Goal: Navigation & Orientation: Find specific page/section

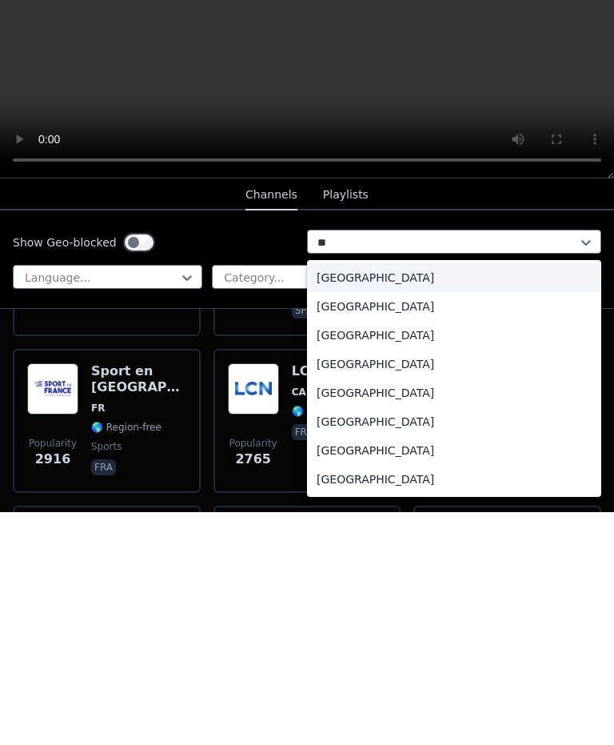
scroll to position [233, 0]
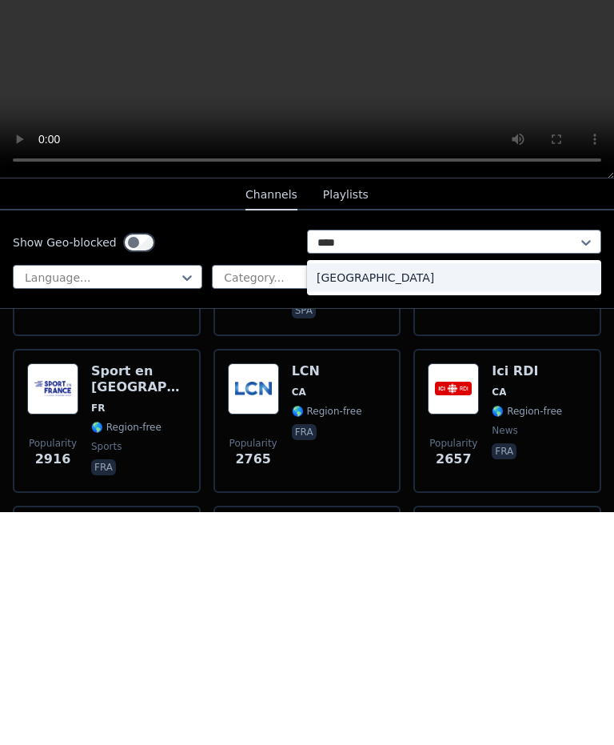
click at [564, 496] on div "[GEOGRAPHIC_DATA]" at bounding box center [454, 510] width 294 height 29
type input "****"
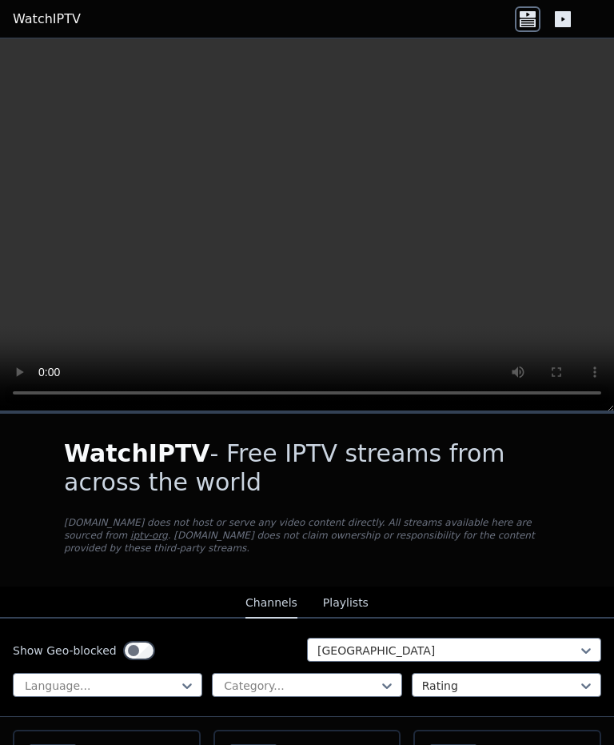
click at [361, 603] on button "Playlists" at bounding box center [346, 603] width 46 height 30
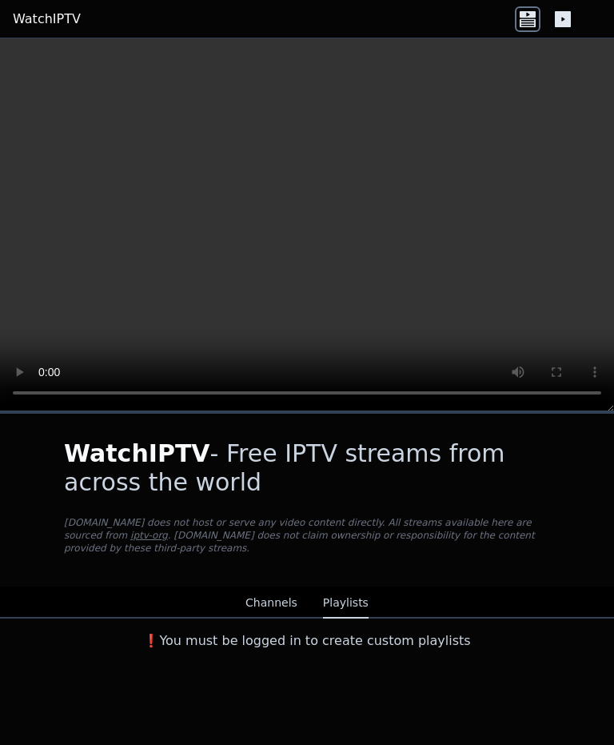
click at [293, 593] on button "Channels" at bounding box center [272, 603] width 52 height 30
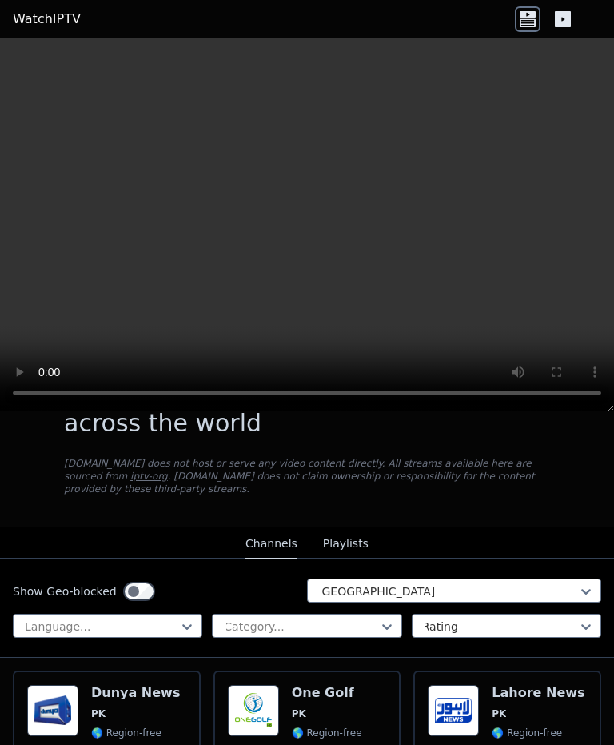
scroll to position [70, 0]
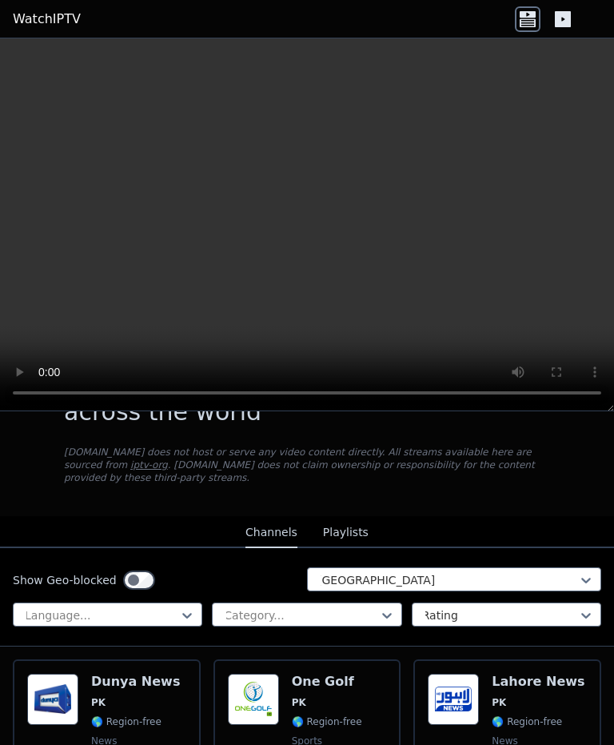
click at [530, 572] on div at bounding box center [448, 580] width 261 height 16
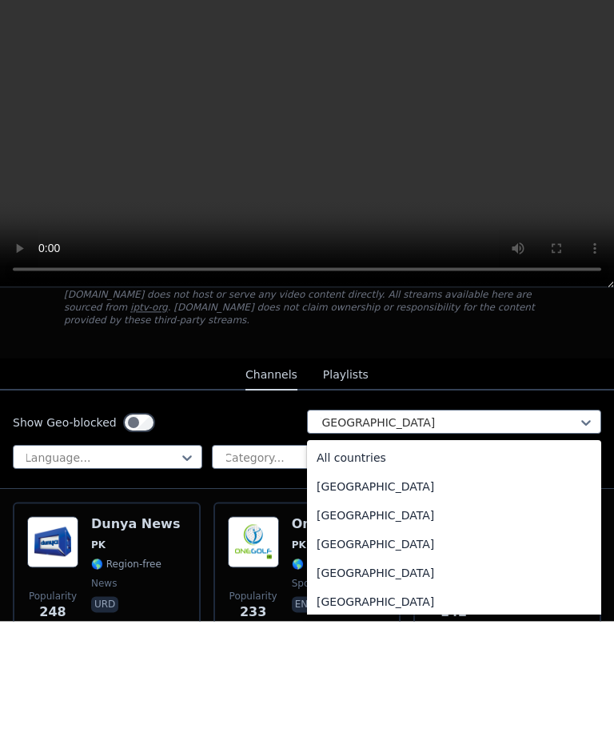
scroll to position [4318, 0]
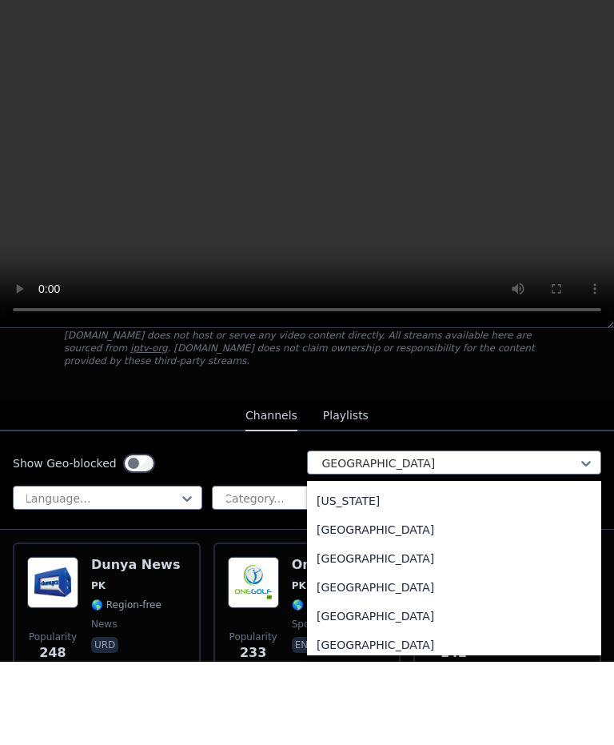
click at [480, 195] on div "[GEOGRAPHIC_DATA]" at bounding box center [454, 180] width 294 height 29
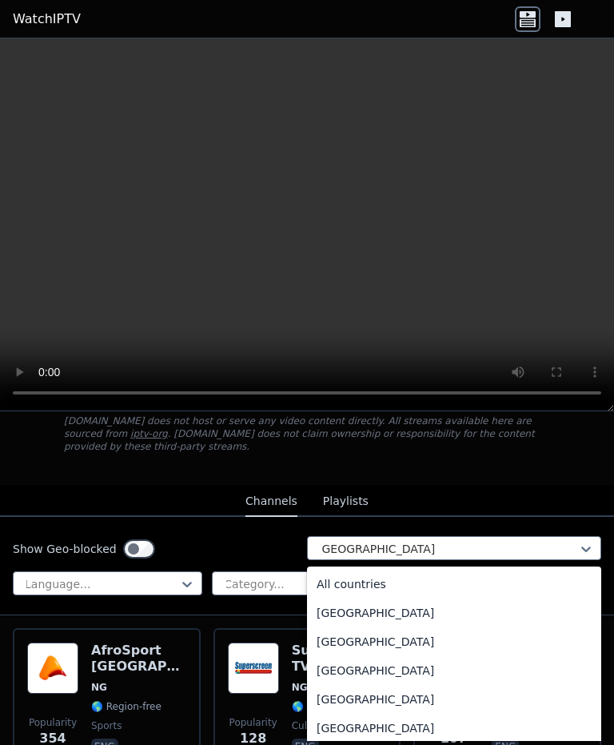
click at [416, 584] on div "All countries" at bounding box center [454, 584] width 294 height 29
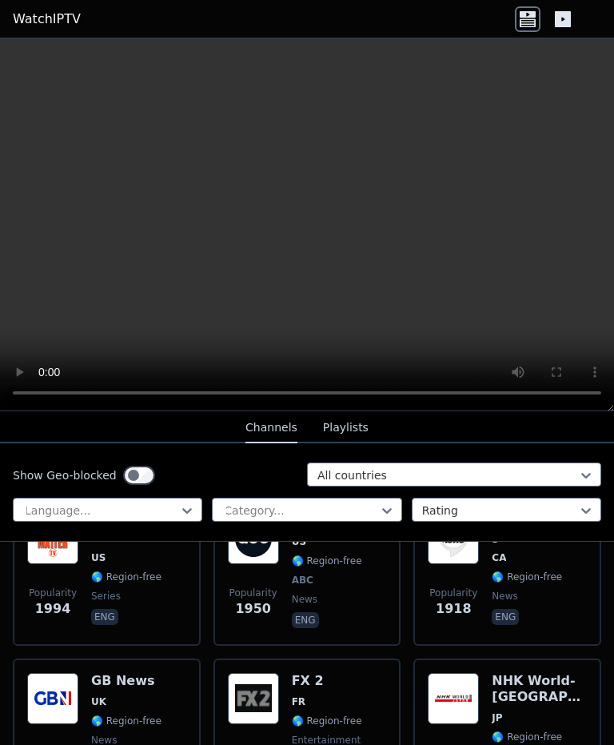
scroll to position [1828, 0]
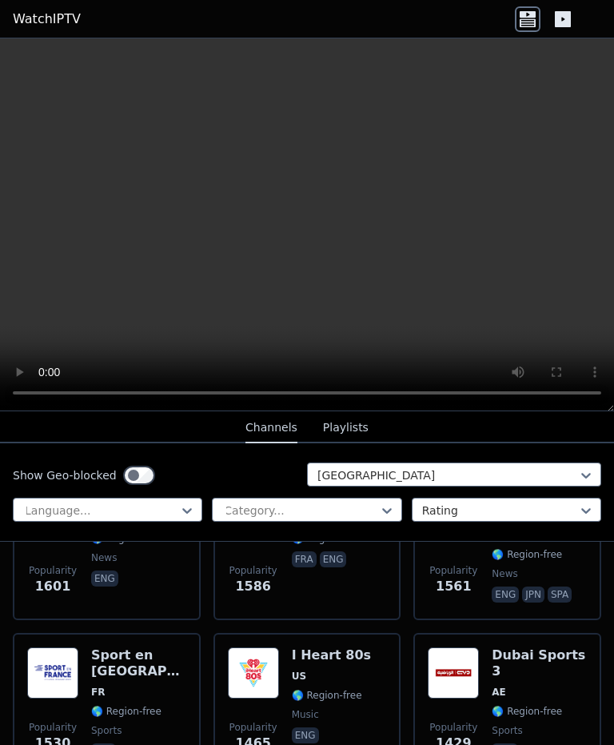
scroll to position [1450, 0]
